Goal: Transaction & Acquisition: Obtain resource

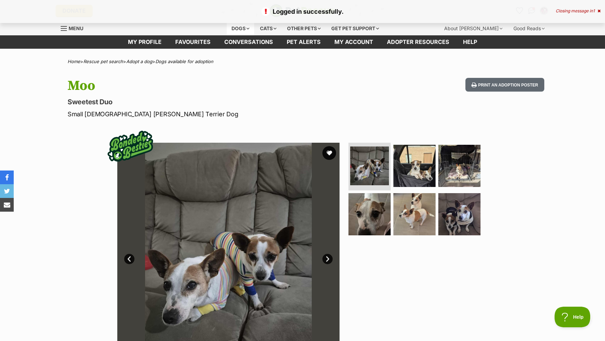
click at [243, 28] on div "Dogs" at bounding box center [240, 29] width 27 height 14
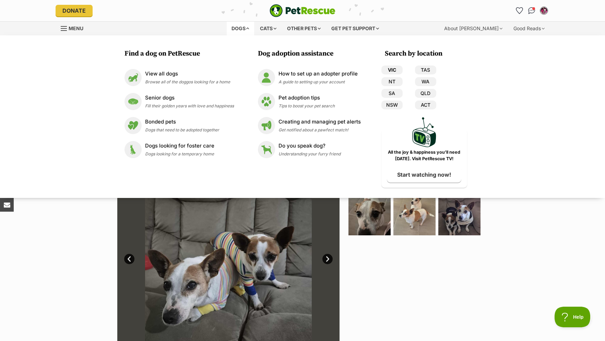
click at [392, 68] on link "VIC" at bounding box center [392, 70] width 21 height 9
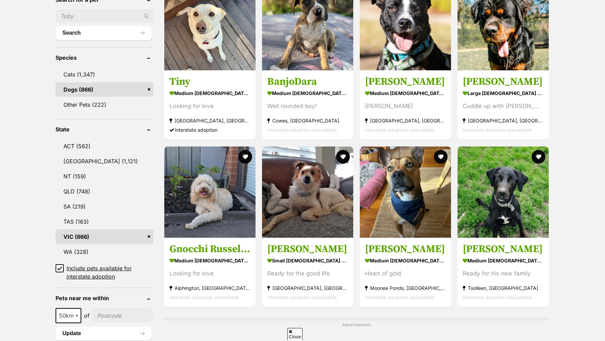
scroll to position [385, 0]
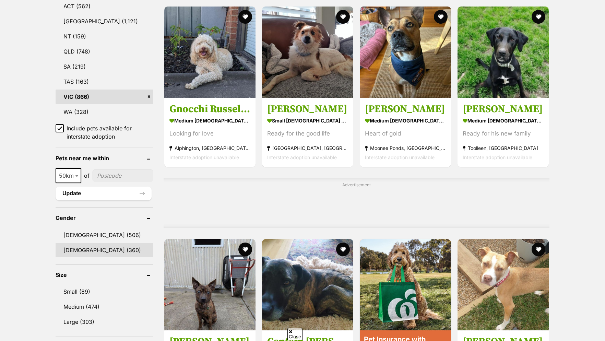
click at [77, 254] on link "Female (360)" at bounding box center [105, 250] width 98 height 14
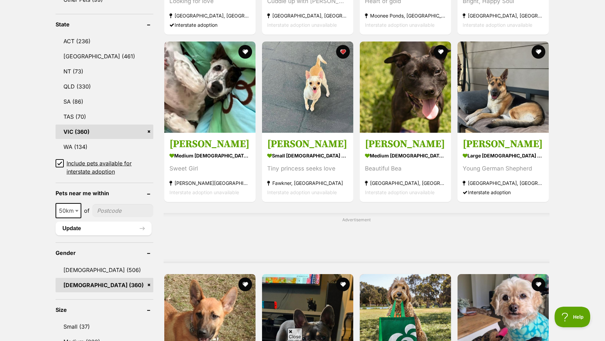
scroll to position [455, 0]
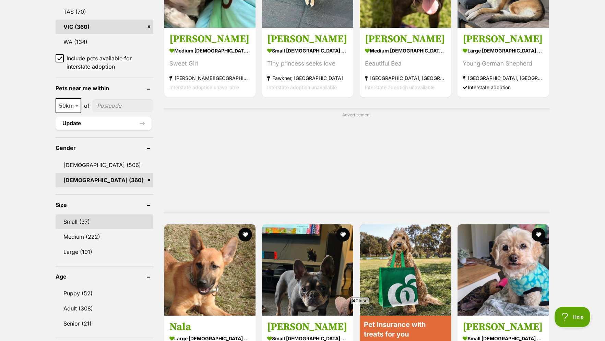
click at [74, 226] on link "Small (37)" at bounding box center [105, 222] width 98 height 14
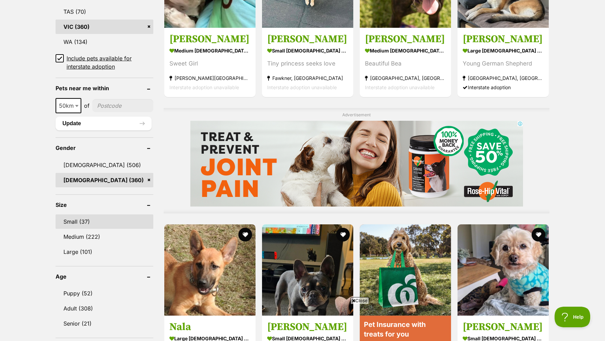
scroll to position [0, 0]
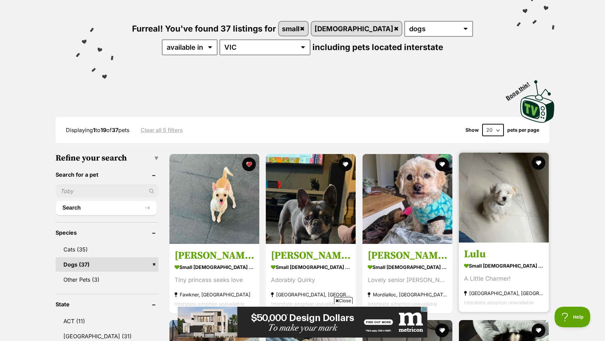
click at [480, 267] on link "Lulu small female Dog A Little Charmer! Keysborough, VIC Interstate adoption un…" at bounding box center [504, 278] width 90 height 70
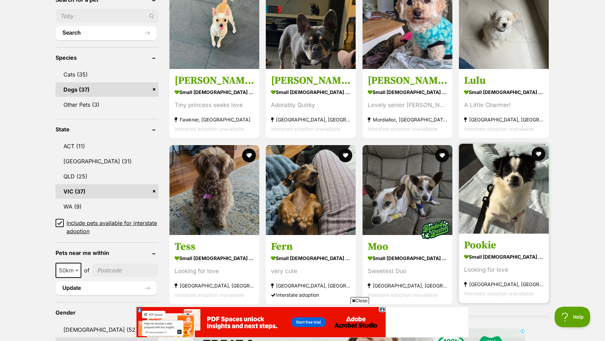
click at [485, 189] on img at bounding box center [504, 189] width 90 height 90
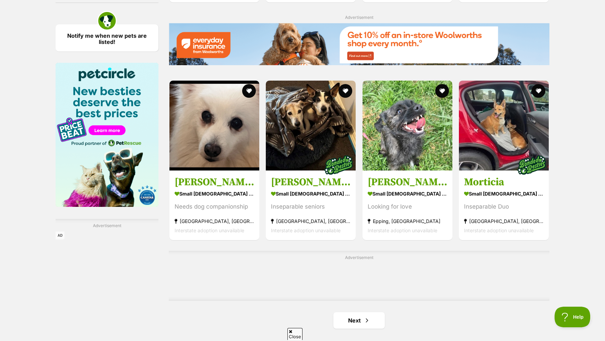
scroll to position [980, 0]
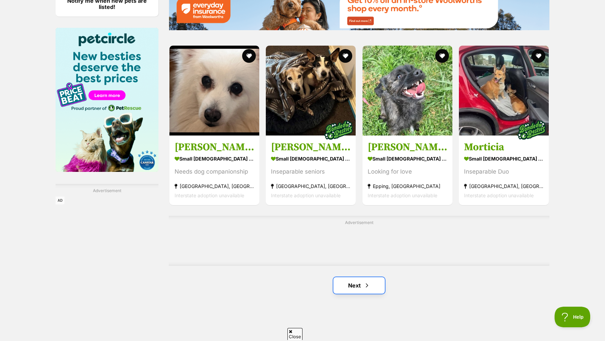
click at [356, 290] on link "Next" at bounding box center [359, 285] width 51 height 16
